Goal: Use online tool/utility: Use online tool/utility

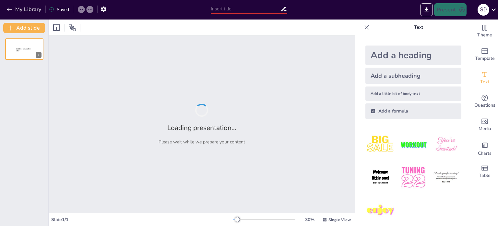
type input "AI-Powered Sentiment Analysis: Insights from Social Media Platforms"
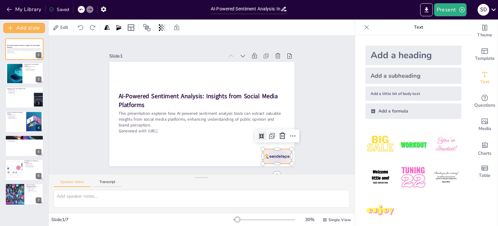
click at [274, 153] on div at bounding box center [277, 156] width 29 height 15
click at [279, 133] on icon at bounding box center [283, 136] width 8 height 8
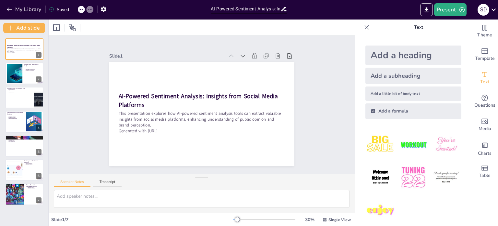
click at [310, 120] on div "Slide 1 AI-Powered Sentiment Analysis: Insights from Social Media Platforms Thi…" at bounding box center [202, 105] width 306 height 138
click at [14, 72] on div at bounding box center [15, 73] width 38 height 20
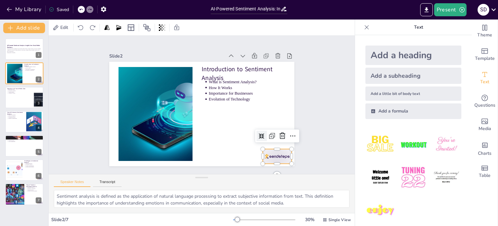
click at [273, 155] on div at bounding box center [277, 156] width 29 height 15
click at [247, 176] on icon at bounding box center [241, 181] width 11 height 11
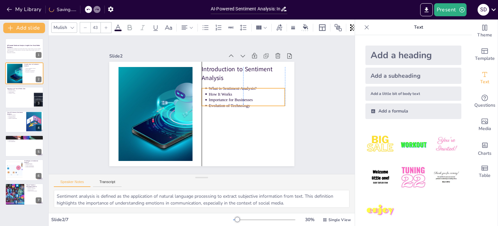
drag, startPoint x: 248, startPoint y: 83, endPoint x: 249, endPoint y: 90, distance: 6.6
click at [249, 91] on p "How It Works" at bounding box center [247, 94] width 76 height 6
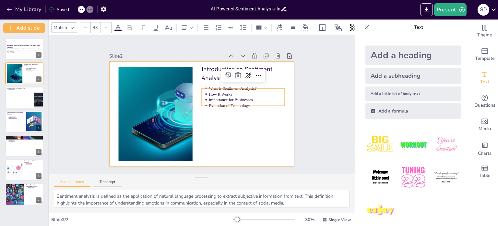
click at [254, 111] on div at bounding box center [201, 114] width 185 height 104
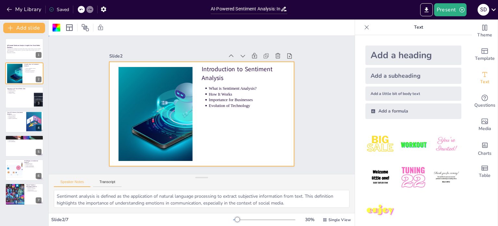
click at [225, 140] on div at bounding box center [201, 114] width 185 height 104
click at [15, 100] on div at bounding box center [24, 97] width 39 height 22
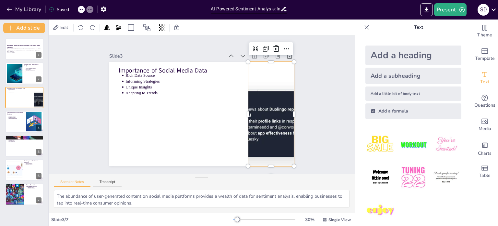
click at [270, 131] on div at bounding box center [235, 165] width 285 height 337
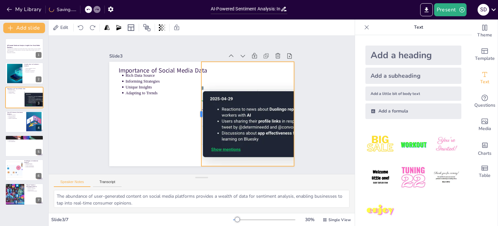
drag, startPoint x: 242, startPoint y: 110, endPoint x: 195, endPoint y: 122, distance: 48.2
click at [196, 122] on div at bounding box center [198, 114] width 5 height 104
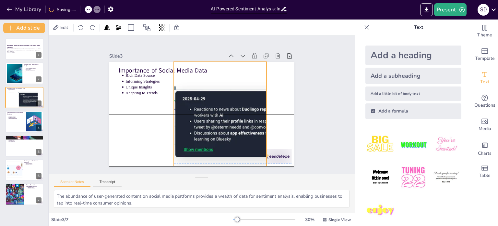
drag, startPoint x: 221, startPoint y: 119, endPoint x: 188, endPoint y: 118, distance: 33.1
click at [188, 118] on div at bounding box center [241, 122] width 356 height 173
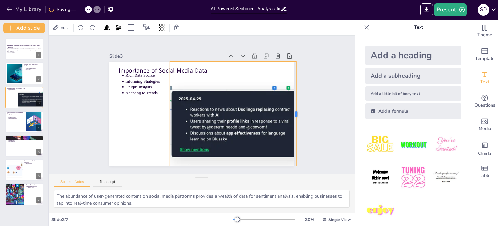
drag, startPoint x: 258, startPoint y: 112, endPoint x: 292, endPoint y: 117, distance: 34.3
click at [245, 200] on div at bounding box center [193, 202] width 104 height 5
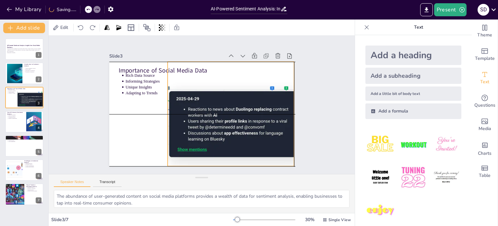
click at [239, 120] on div at bounding box center [219, 138] width 306 height 324
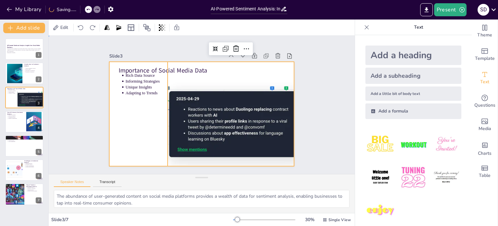
click at [140, 106] on div at bounding box center [199, 113] width 208 height 156
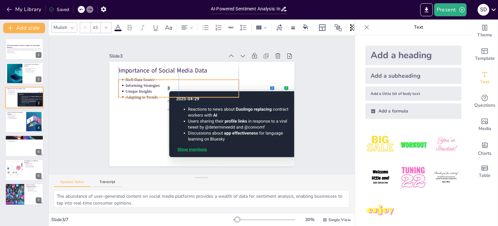
click at [134, 79] on p "Informing Strategies" at bounding box center [189, 80] width 110 height 41
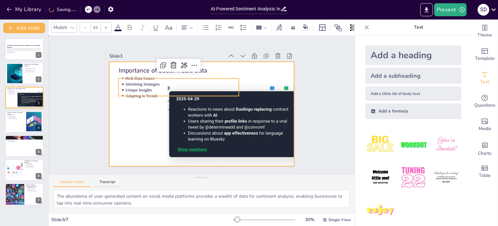
click at [127, 109] on div at bounding box center [200, 113] width 203 height 140
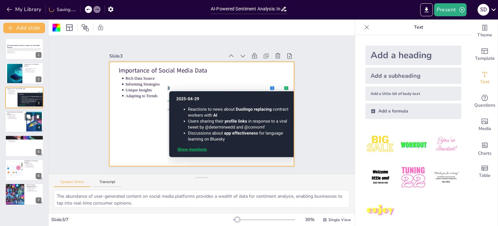
click at [22, 118] on p "Nuanced Understanding" at bounding box center [16, 118] width 16 height 1
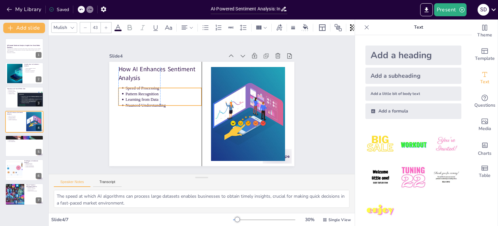
drag, startPoint x: 134, startPoint y: 92, endPoint x: 134, endPoint y: 97, distance: 5.2
click at [134, 97] on p "Learning from Data" at bounding box center [166, 91] width 76 height 21
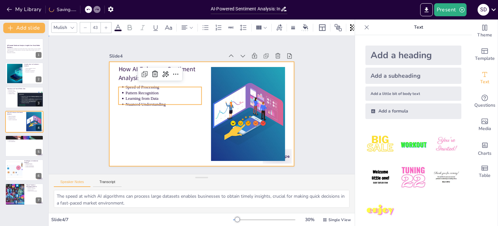
click at [138, 136] on div at bounding box center [200, 113] width 203 height 140
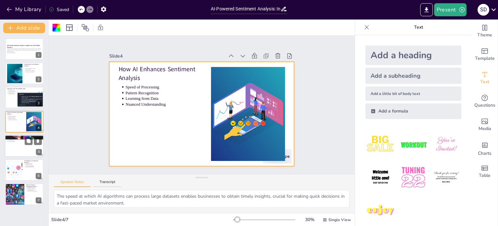
click at [23, 144] on div at bounding box center [24, 146] width 39 height 22
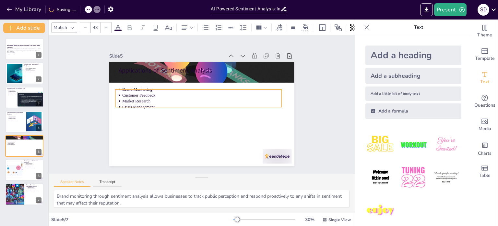
drag, startPoint x: 140, startPoint y: 90, endPoint x: 137, endPoint y: 104, distance: 15.0
click at [137, 104] on p "Crisis Management" at bounding box center [201, 106] width 148 height 70
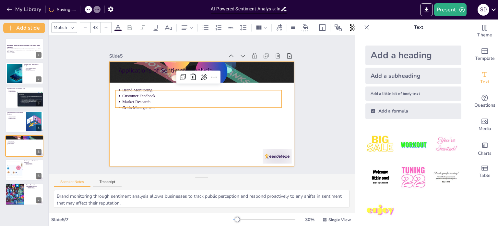
click at [124, 133] on div at bounding box center [193, 102] width 141 height 203
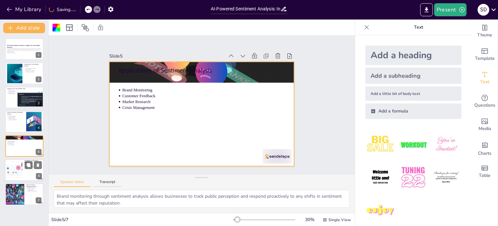
click at [18, 175] on div at bounding box center [14, 170] width 33 height 20
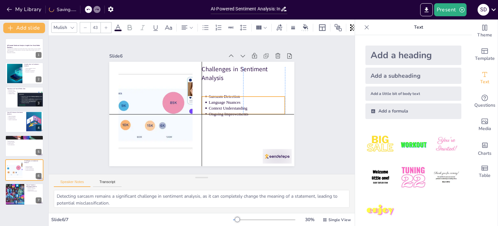
drag, startPoint x: 226, startPoint y: 90, endPoint x: 228, endPoint y: 104, distance: 14.4
click at [228, 109] on p "Context Understanding" at bounding box center [236, 134] width 65 height 50
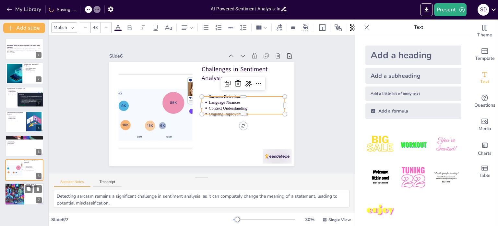
click at [19, 198] on div at bounding box center [15, 194] width 22 height 22
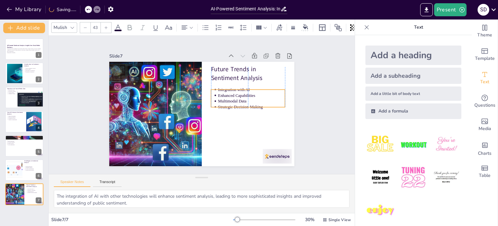
drag, startPoint x: 218, startPoint y: 84, endPoint x: 219, endPoint y: 91, distance: 6.5
click at [219, 113] on p "Enhanced Capabilities" at bounding box center [235, 143] width 39 height 61
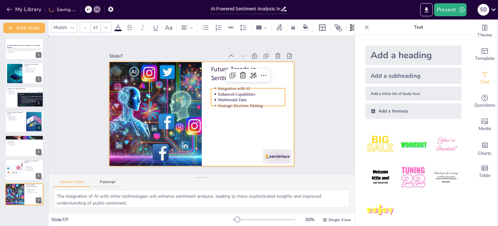
click at [220, 140] on div at bounding box center [198, 113] width 212 height 170
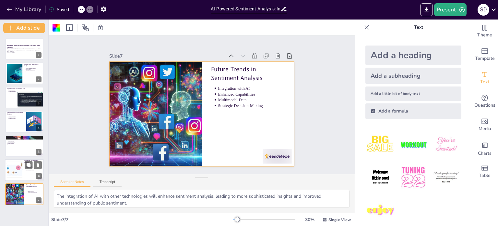
click at [12, 177] on div at bounding box center [14, 170] width 33 height 20
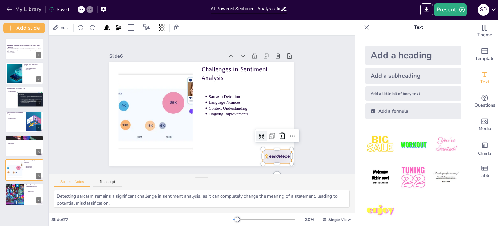
click at [209, 179] on div at bounding box center [195, 195] width 27 height 32
click at [166, 178] on icon at bounding box center [162, 181] width 7 height 6
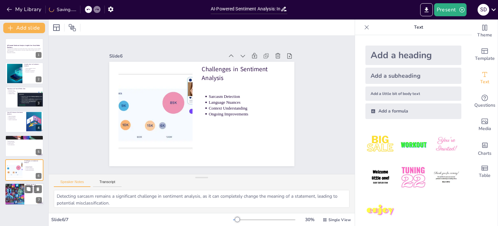
click at [22, 198] on div at bounding box center [15, 194] width 22 height 22
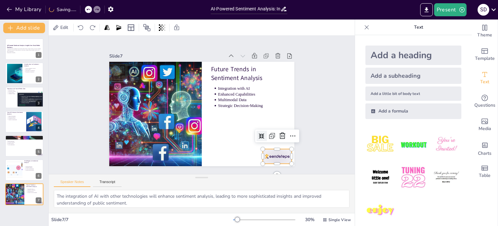
click at [188, 176] on div at bounding box center [176, 192] width 23 height 32
click at [247, 176] on icon at bounding box center [241, 181] width 11 height 11
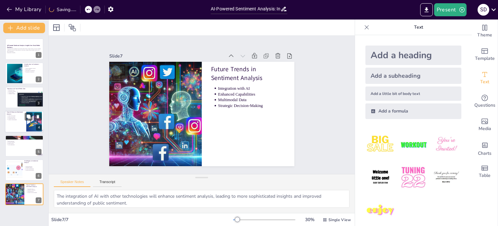
click at [16, 120] on div at bounding box center [24, 121] width 39 height 22
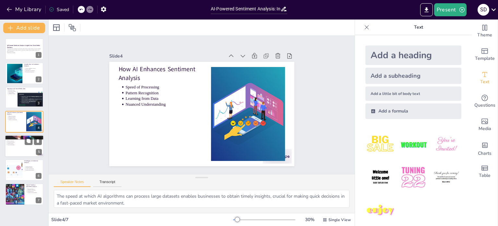
click at [20, 142] on p "Market Research" at bounding box center [24, 142] width 34 height 1
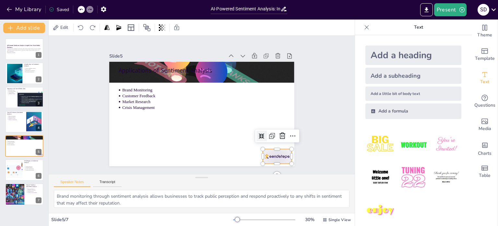
click at [127, 122] on div at bounding box center [111, 107] width 32 height 29
click at [193, 185] on icon at bounding box center [188, 189] width 9 height 9
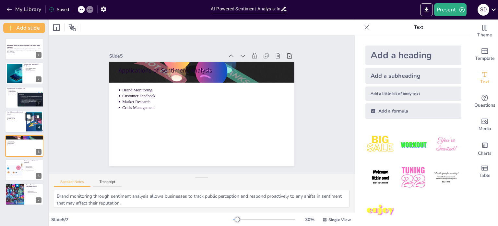
click at [8, 121] on div at bounding box center [24, 121] width 39 height 22
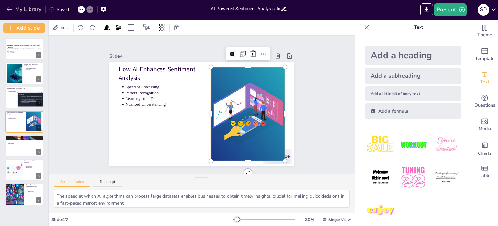
click at [280, 151] on div at bounding box center [245, 123] width 157 height 121
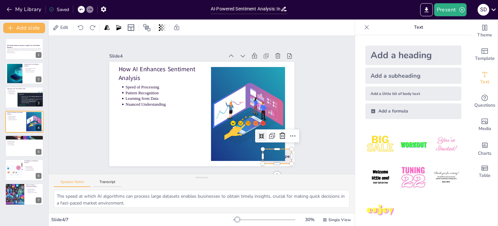
click at [204, 30] on div at bounding box center [189, 14] width 30 height 31
click at [130, 138] on icon at bounding box center [124, 143] width 11 height 11
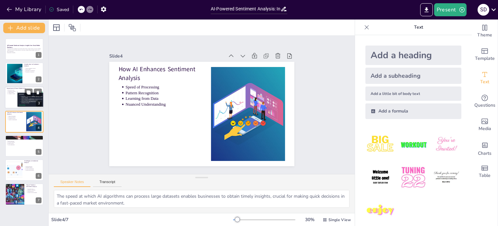
click at [8, 92] on li "Unique Insights" at bounding box center [20, 92] width 24 height 1
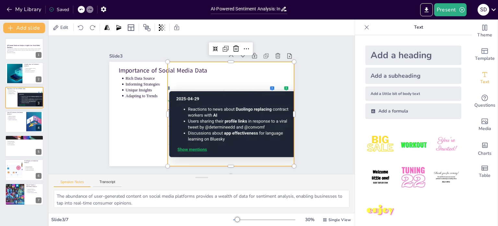
click at [279, 150] on div at bounding box center [222, 135] width 324 height 306
click at [109, 126] on div at bounding box center [195, 111] width 207 height 201
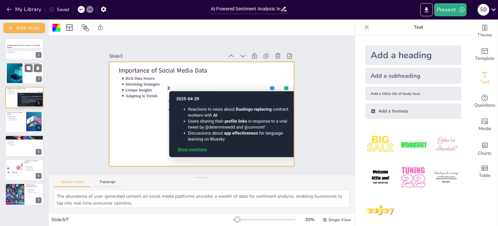
click at [12, 70] on div at bounding box center [15, 73] width 38 height 20
type textarea "Sentiment analysis is defined as the application of natural language processing…"
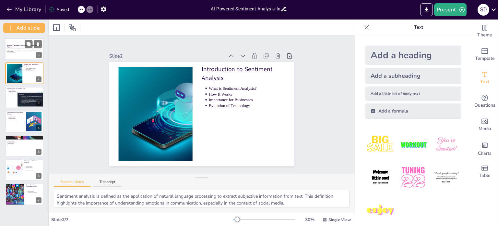
click at [20, 53] on p "Generated with [URL]" at bounding box center [24, 52] width 35 height 1
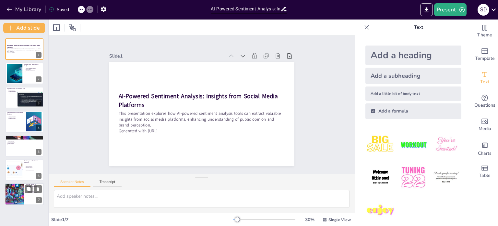
click at [25, 189] on div at bounding box center [33, 189] width 17 height 8
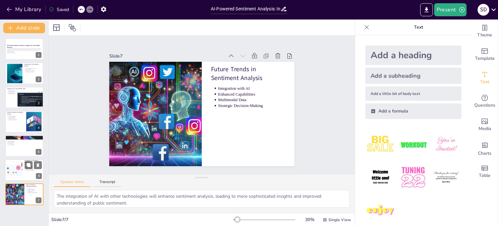
click at [19, 168] on div at bounding box center [14, 170] width 33 height 20
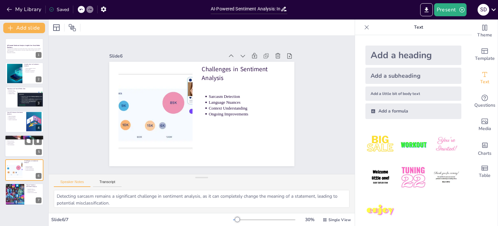
click at [22, 137] on div at bounding box center [24, 136] width 39 height 17
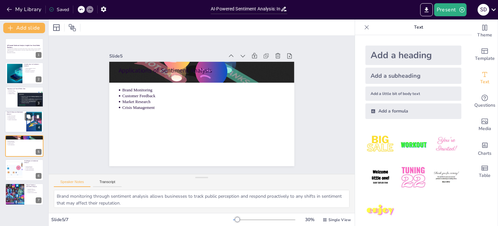
click at [19, 130] on div at bounding box center [24, 121] width 39 height 22
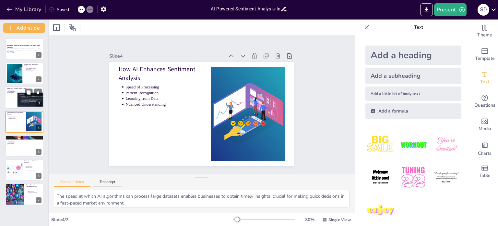
click at [16, 101] on div at bounding box center [24, 97] width 39 height 22
type textarea "The abundance of user-generated content on social media platforms provides a we…"
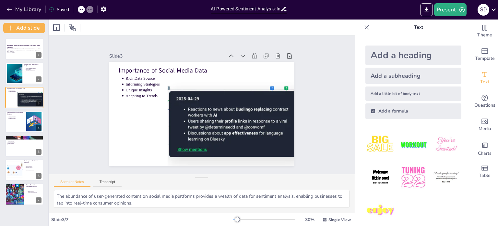
click at [365, 29] on icon at bounding box center [367, 27] width 6 height 6
